Goal: Transaction & Acquisition: Obtain resource

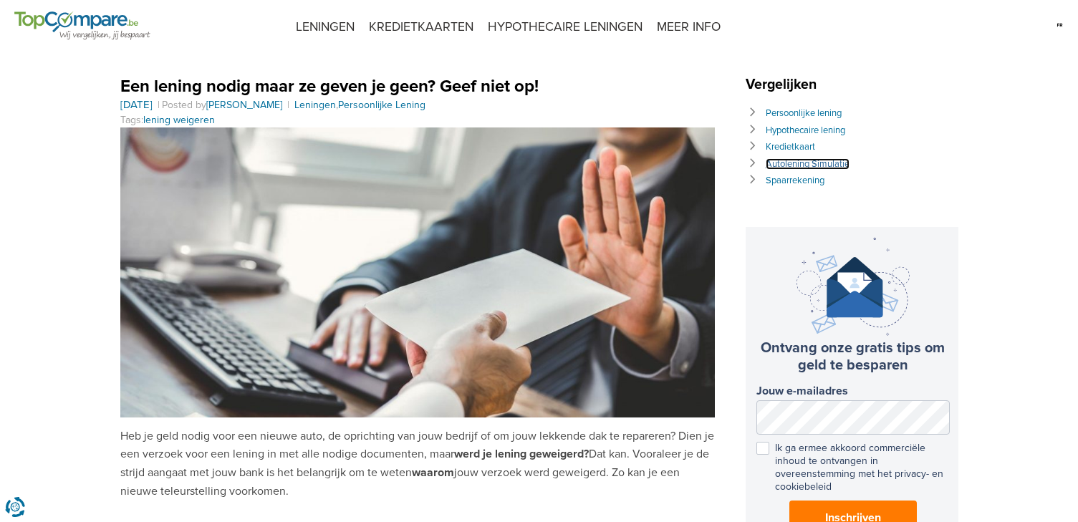
click at [822, 166] on link "Autolening Simulatie" at bounding box center [808, 163] width 84 height 11
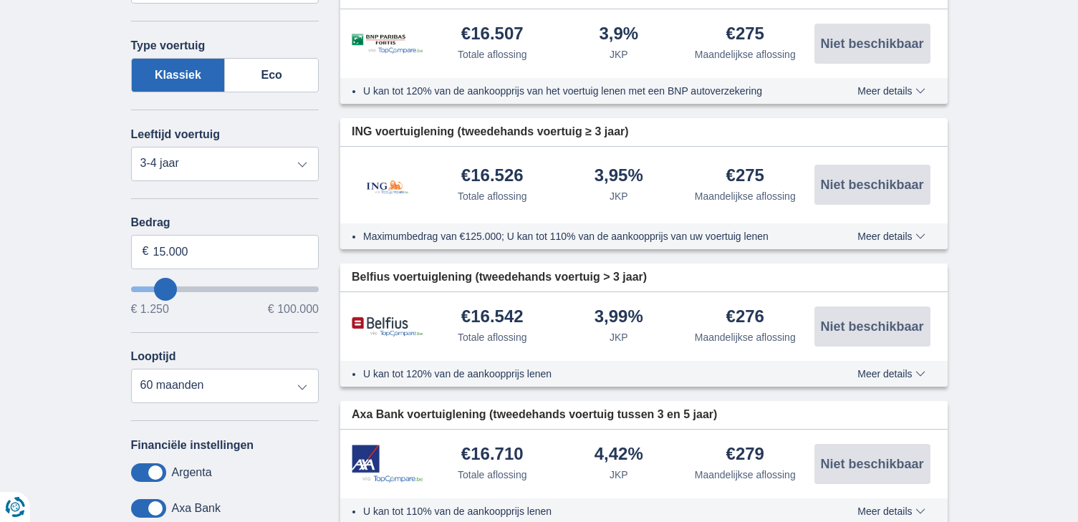
scroll to position [501, 0]
click at [164, 249] on input "15.000" at bounding box center [225, 251] width 188 height 34
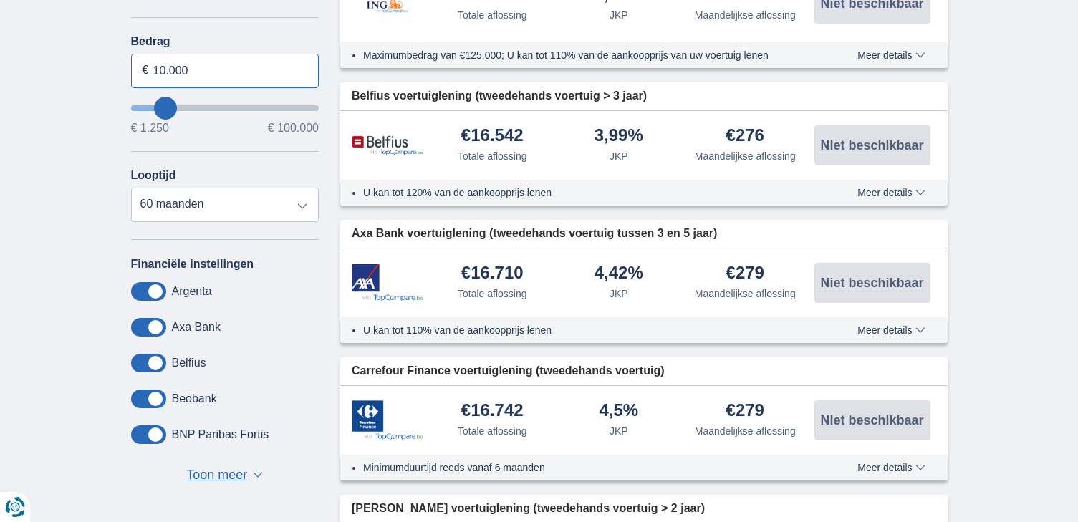
scroll to position [716, 0]
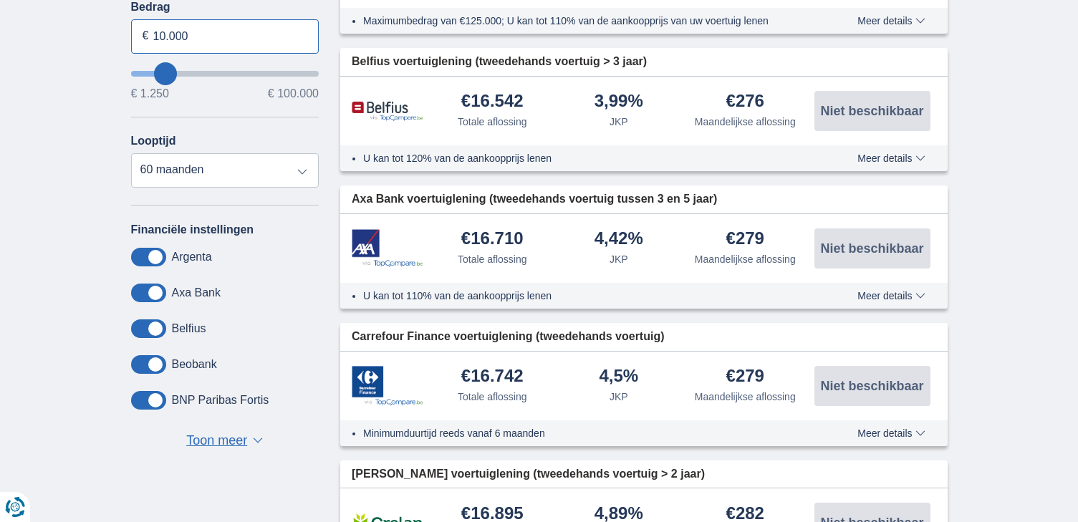
type input "10.000"
type input "10250"
select select "48"
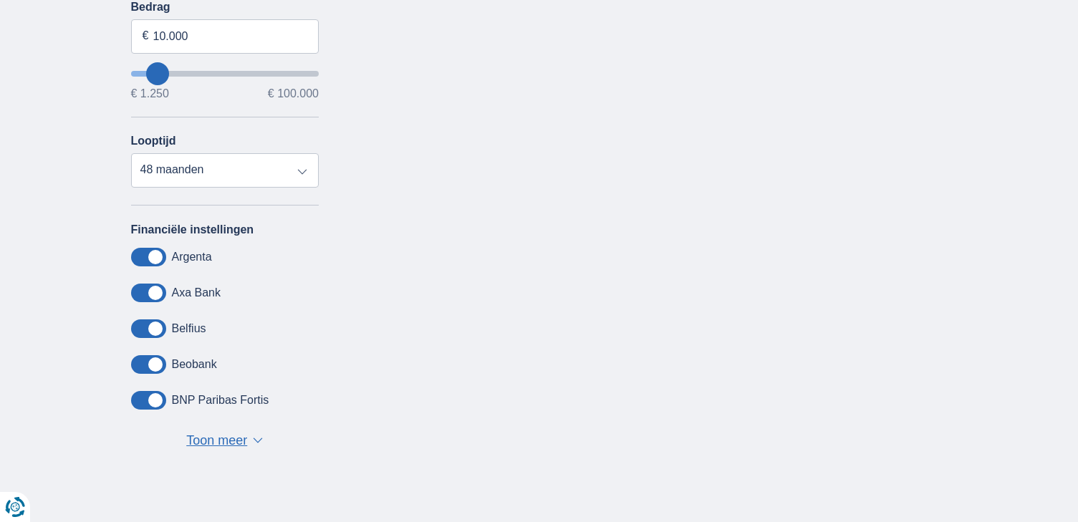
click at [233, 438] on span "Toon meer" at bounding box center [216, 441] width 61 height 19
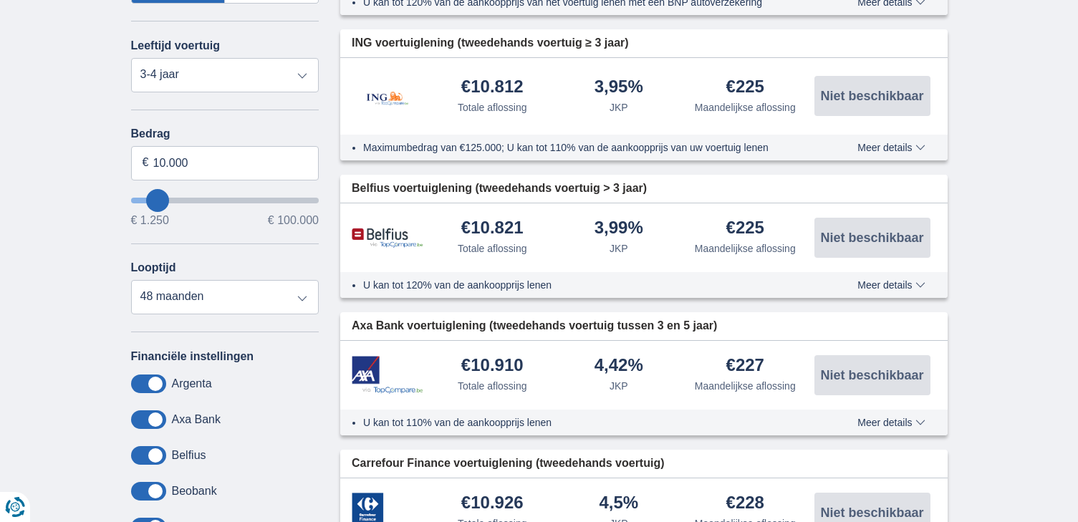
scroll to position [573, 0]
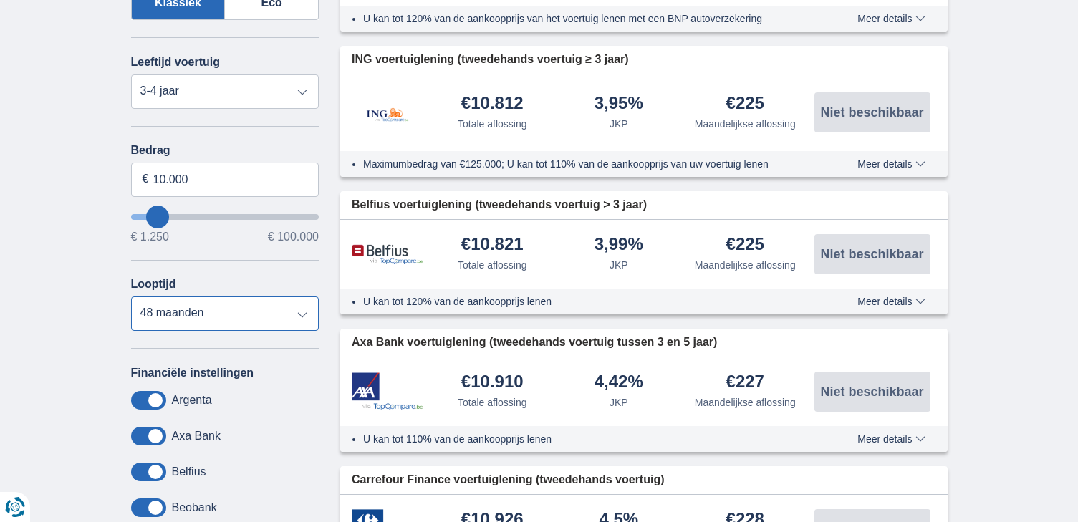
click at [302, 315] on select "12 maanden 18 maanden 24 maanden 30 maanden 36 maanden 42 maanden 48 maanden" at bounding box center [225, 314] width 188 height 34
click at [306, 89] on select "Nieuw 0-1 jaar 1-2 jaar 2-3 jaar 3-4 jaar 4-5 jaar 5+ jaar" at bounding box center [225, 91] width 188 height 34
select select "4-5"
click at [131, 74] on select "Nieuw 0-1 jaar 1-2 jaar 2-3 jaar 3-4 jaar 4-5 jaar 5+ jaar" at bounding box center [225, 91] width 188 height 34
click at [304, 313] on select "12 maanden 18 maanden 24 maanden 30 maanden 36 maanden 42 maanden 48 maanden" at bounding box center [225, 314] width 188 height 34
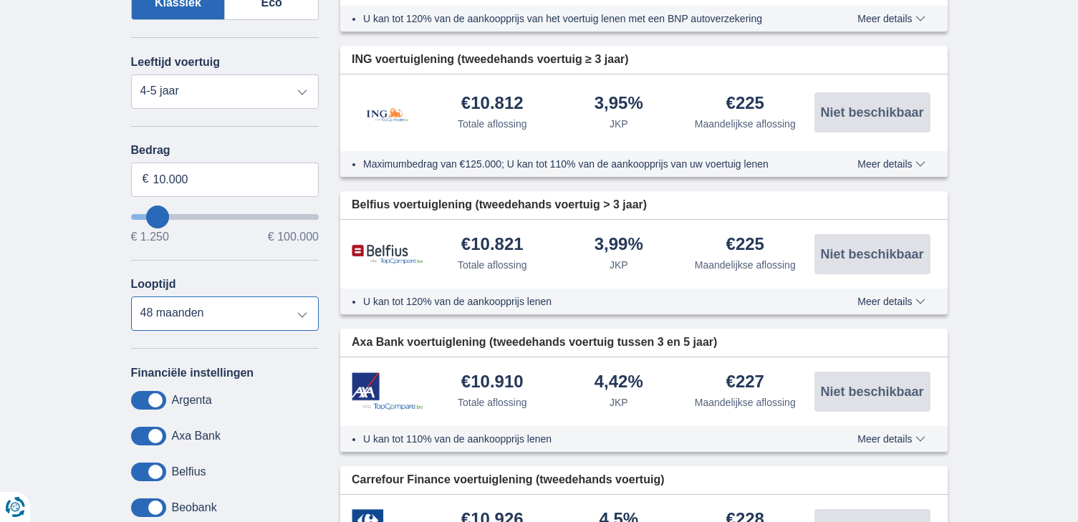
click at [304, 316] on select "12 maanden 18 maanden 24 maanden 30 maanden 36 maanden 42 maanden 48 maanden" at bounding box center [225, 314] width 188 height 34
click at [202, 176] on input "10.000" at bounding box center [225, 180] width 188 height 34
type input "10.000"
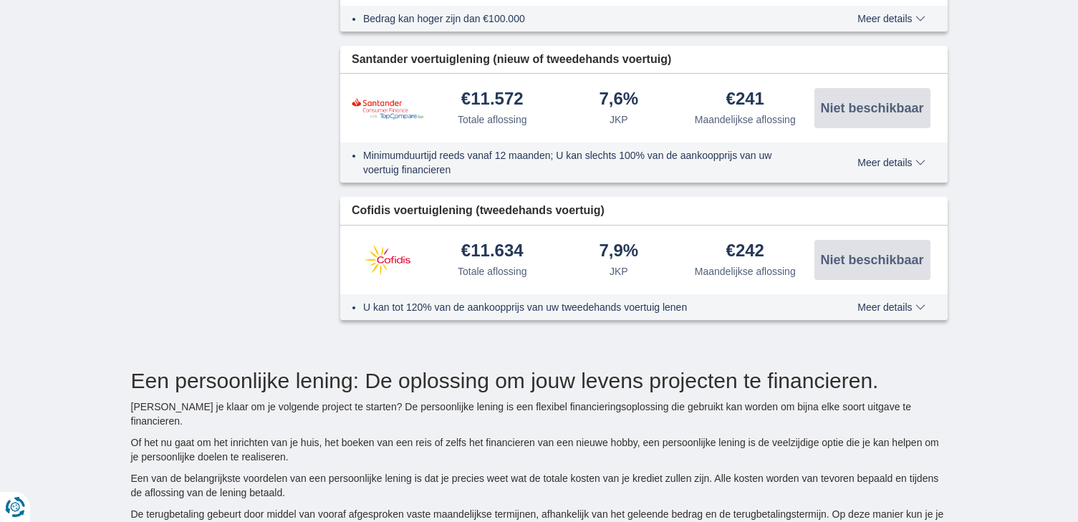
scroll to position [2292, 0]
